Goal: Information Seeking & Learning: Understand process/instructions

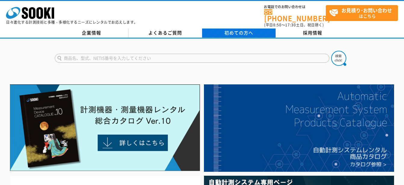
click at [219, 29] on link "初めての方へ" at bounding box center [239, 33] width 74 height 9
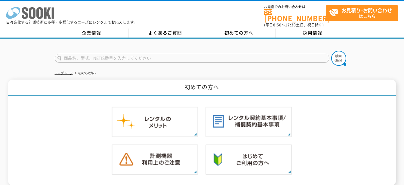
click at [44, 13] on polygon at bounding box center [47, 13] width 7 height 11
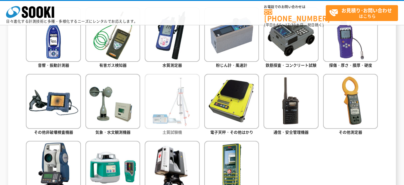
scroll to position [361, 0]
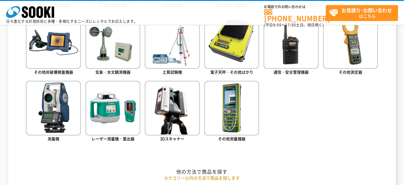
click at [259, 144] on ul "音響・振動計測器 有害ガス検知器 水質測定器 粉じん計・風速計 鉄筋探査・コンクリート試験 探傷・厚さ・膜厚・硬度" at bounding box center [202, 53] width 352 height 213
